Goal: Information Seeking & Learning: Learn about a topic

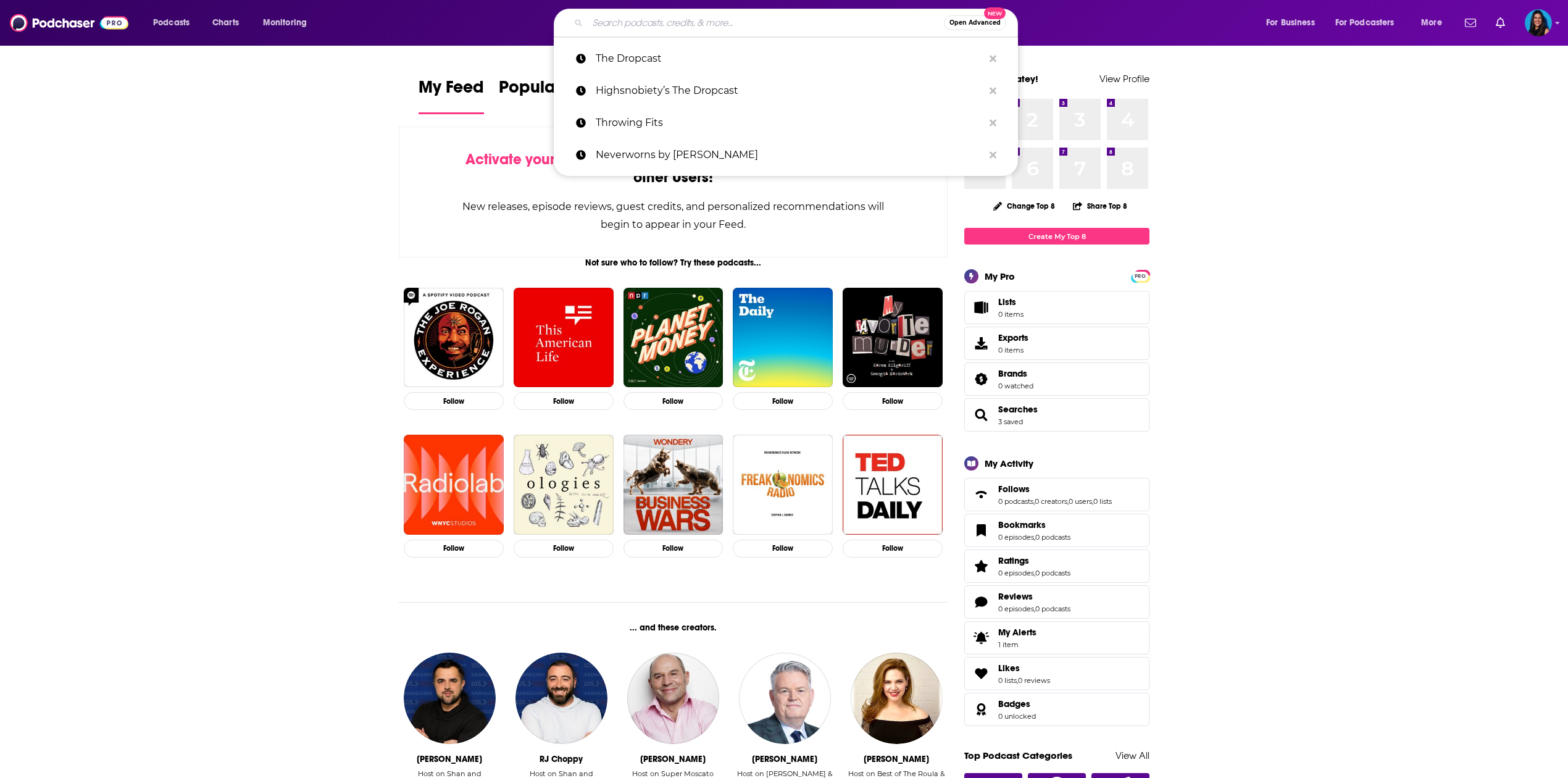
click at [685, 26] on input "Search podcasts, credits, & more..." at bounding box center [765, 23] width 356 height 20
paste input "ast Co's Most Innovative Companies podcast"
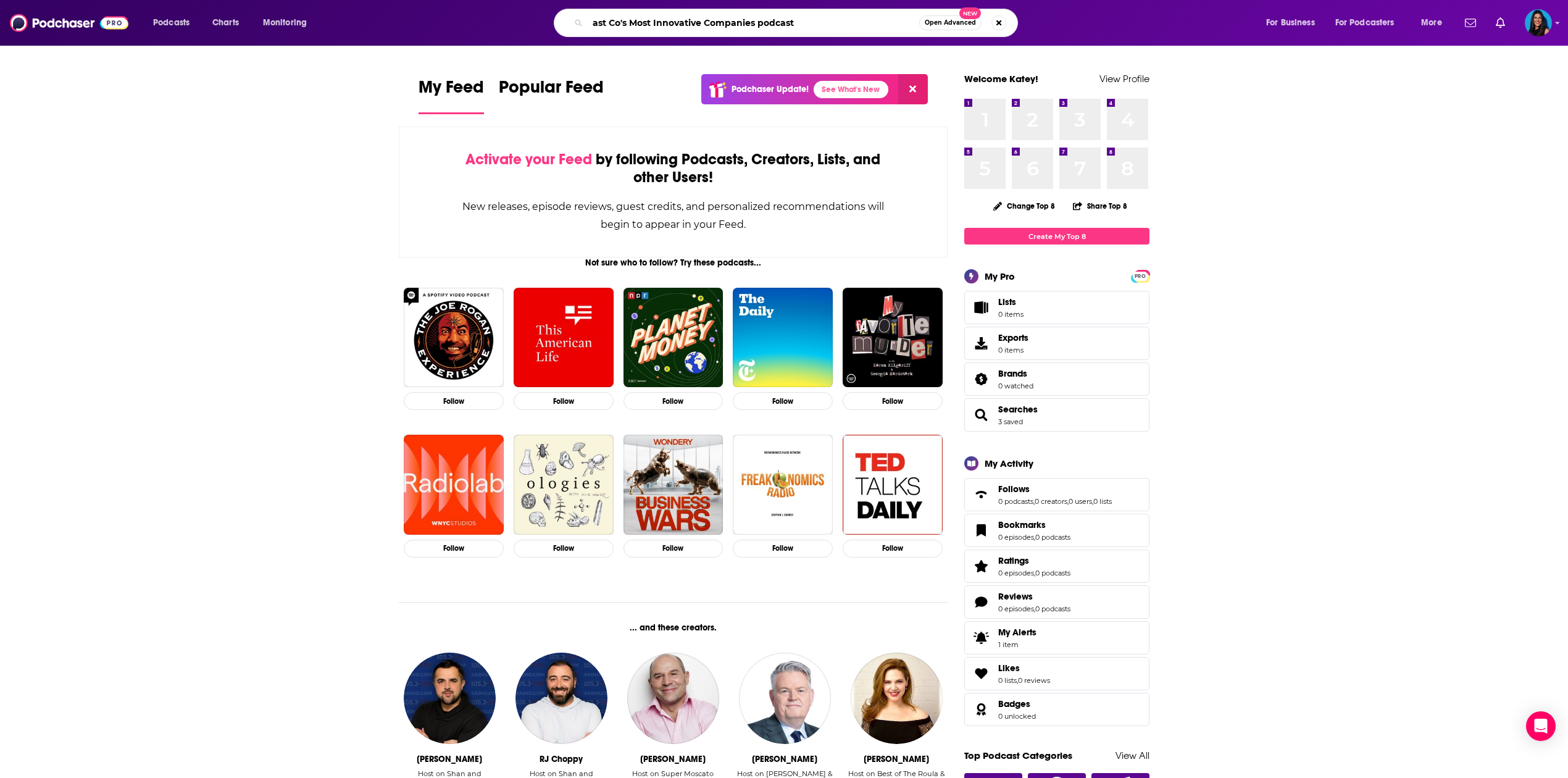
click at [760, 26] on input "ast Co's Most Innovative Companies podcast" at bounding box center [753, 23] width 331 height 20
click at [592, 26] on input "ast Co's Most Innovative Companies podcast" at bounding box center [753, 23] width 331 height 20
click at [844, 28] on input "Fast Co's Most Innovative Companies podcast" at bounding box center [753, 23] width 331 height 20
type input "Fast Co's Most Innovative Companies podcast"
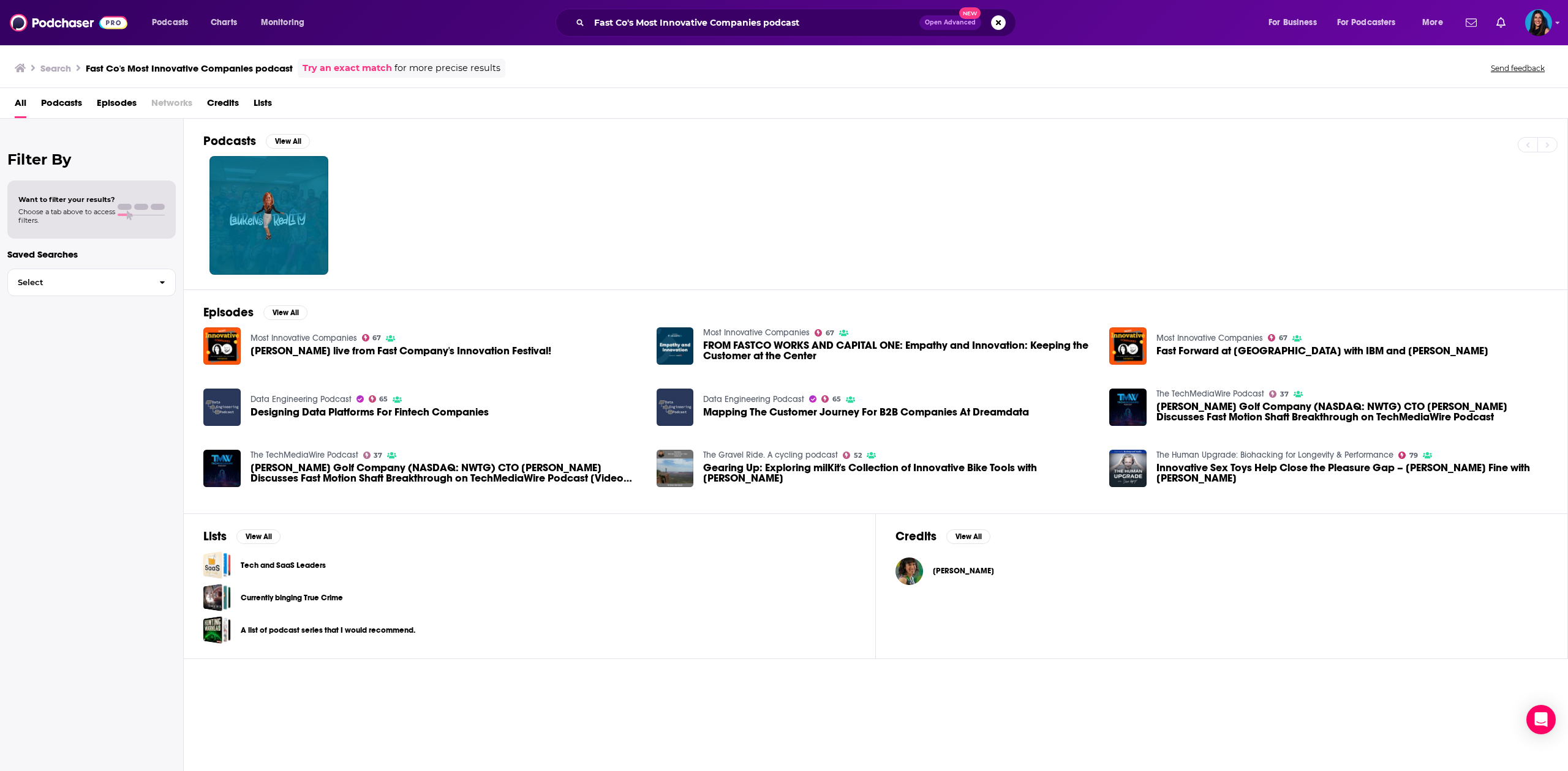
click at [283, 333] on link "Most Innovative Companies" at bounding box center [304, 338] width 107 height 10
